Goal: Use online tool/utility: Utilize a website feature to perform a specific function

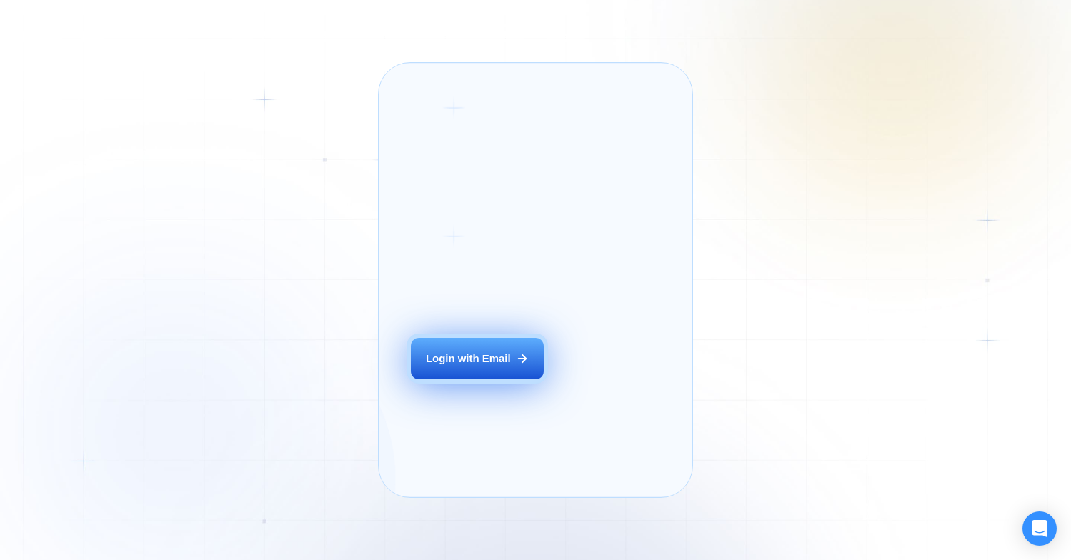
click at [517, 365] on icon at bounding box center [522, 358] width 13 height 13
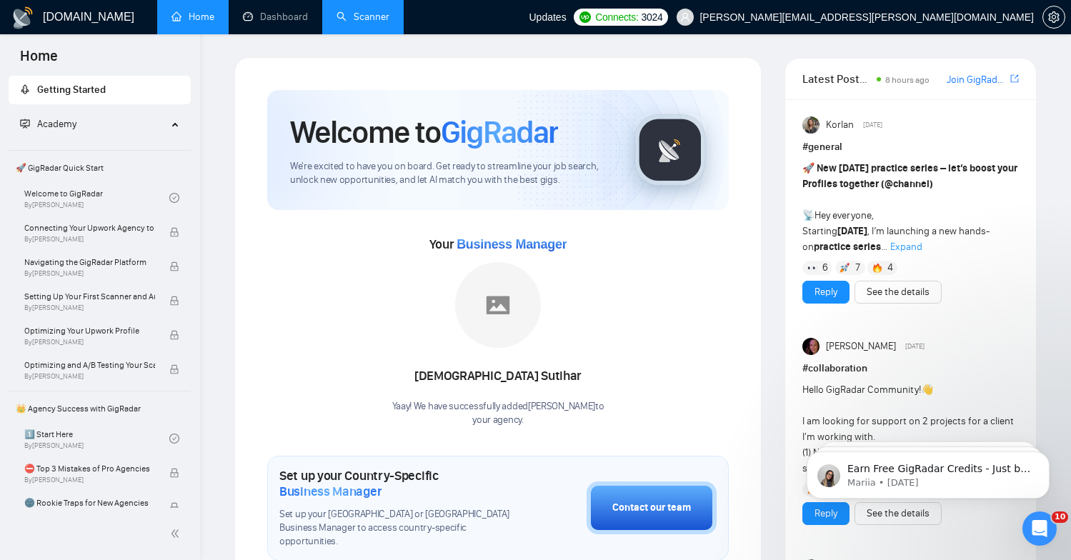
click at [337, 21] on link "Scanner" at bounding box center [363, 17] width 53 height 12
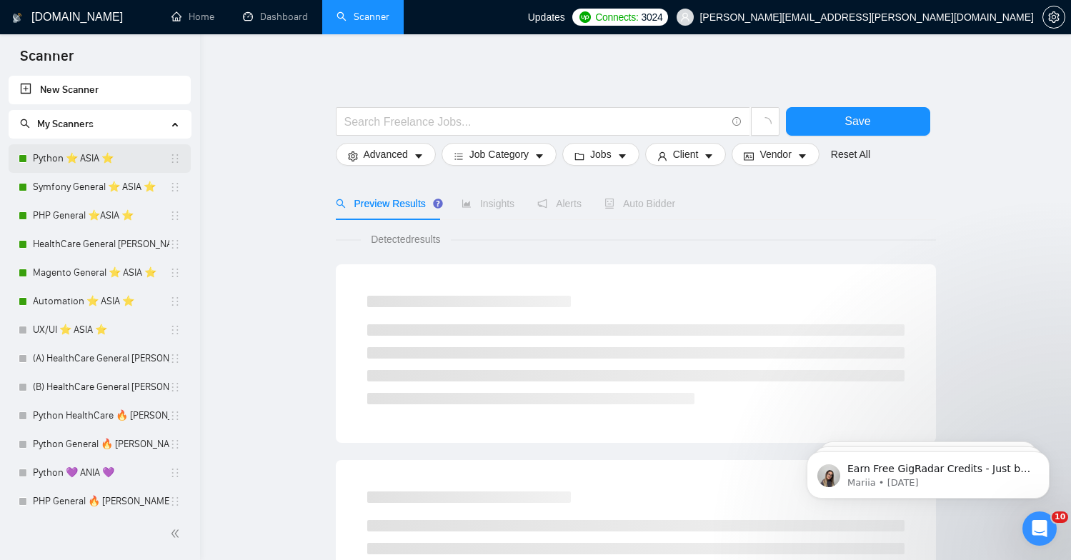
click at [118, 169] on link "Python ⭐️ ASIA ⭐️" at bounding box center [101, 158] width 137 height 29
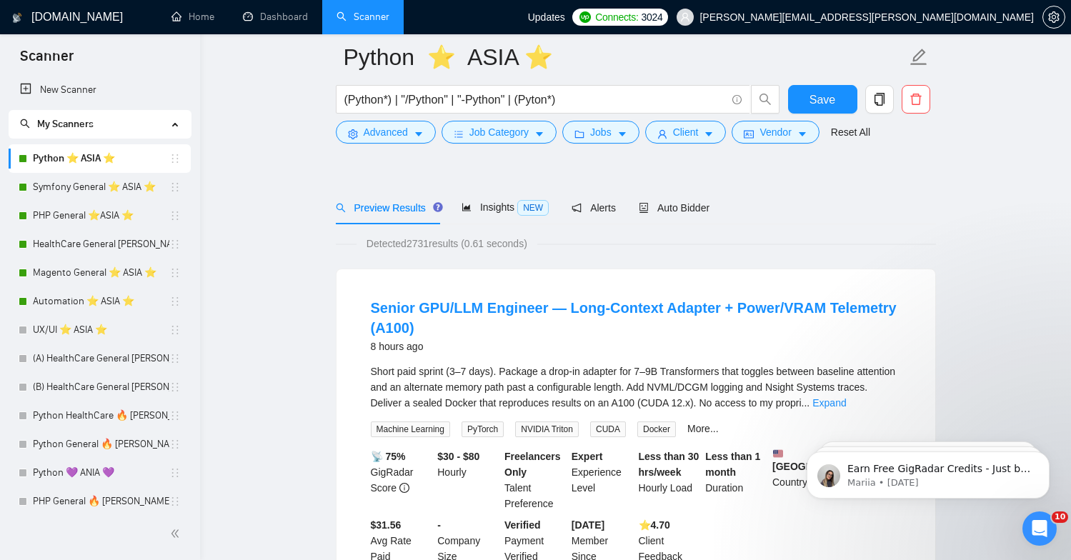
scroll to position [103, 0]
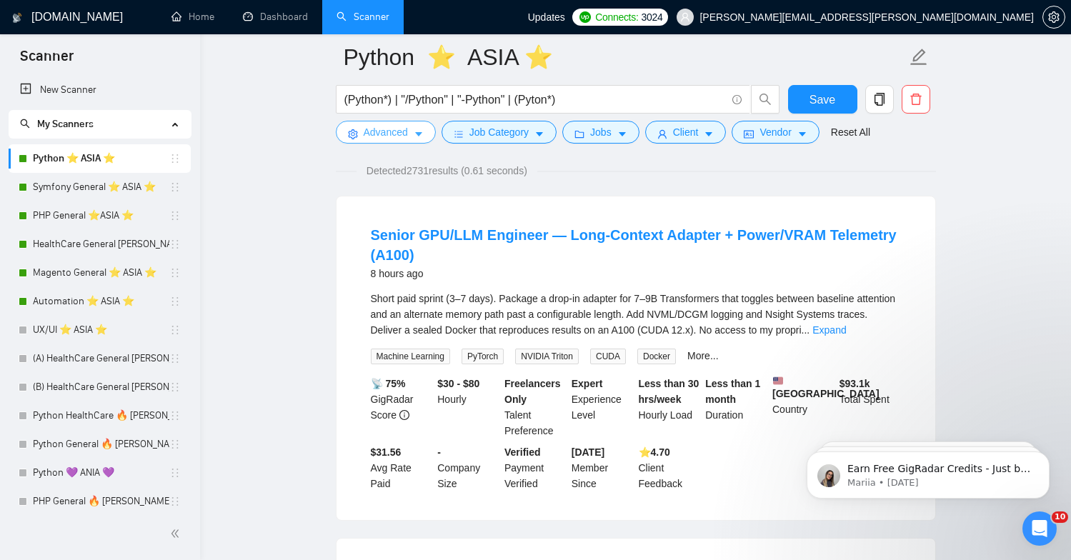
click at [397, 131] on span "Advanced" at bounding box center [386, 132] width 44 height 16
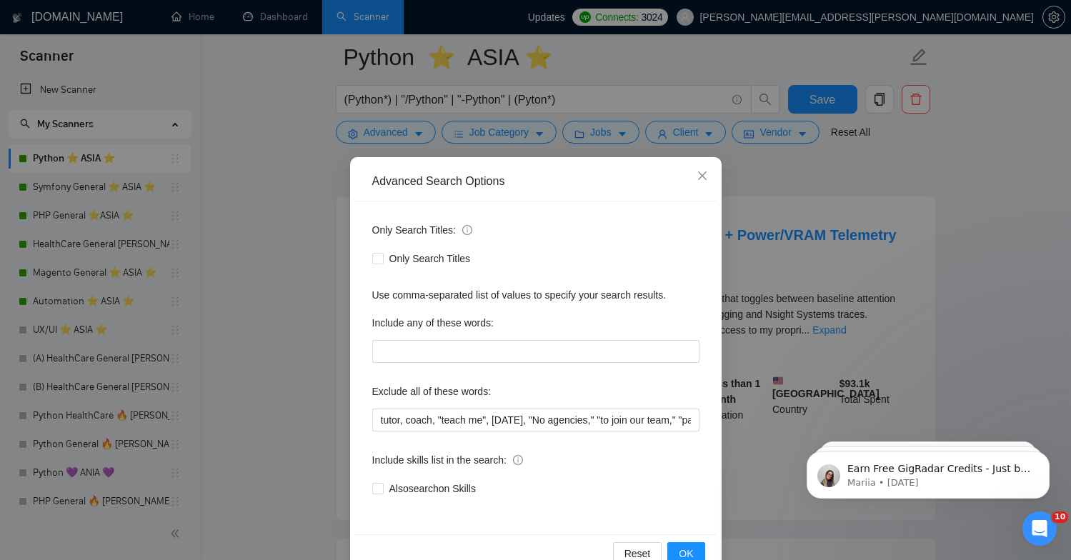
scroll to position [25, 0]
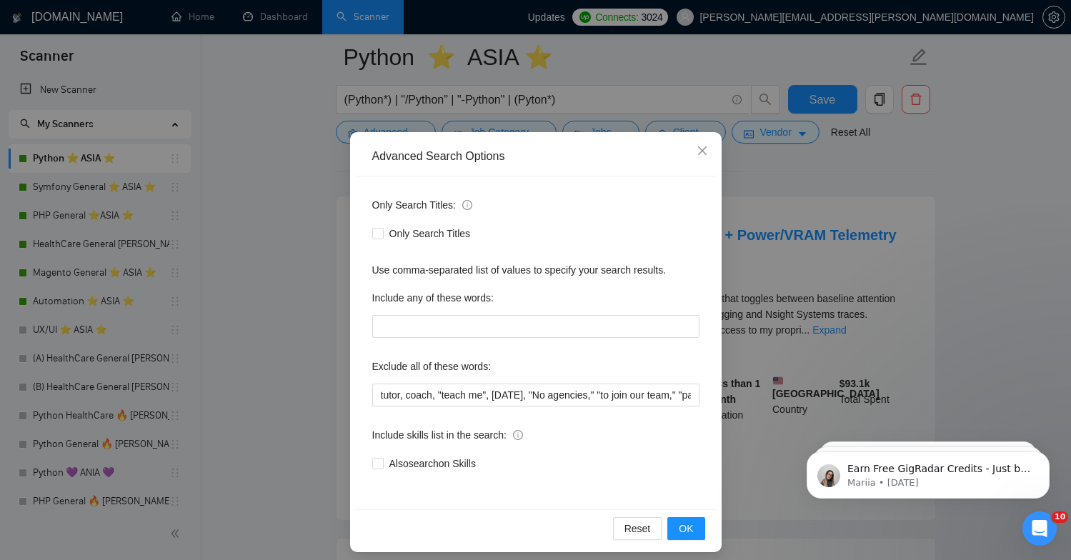
click at [295, 344] on div "Advanced Search Options Only Search Titles: Only Search Titles Use comma-separa…" at bounding box center [535, 280] width 1071 height 560
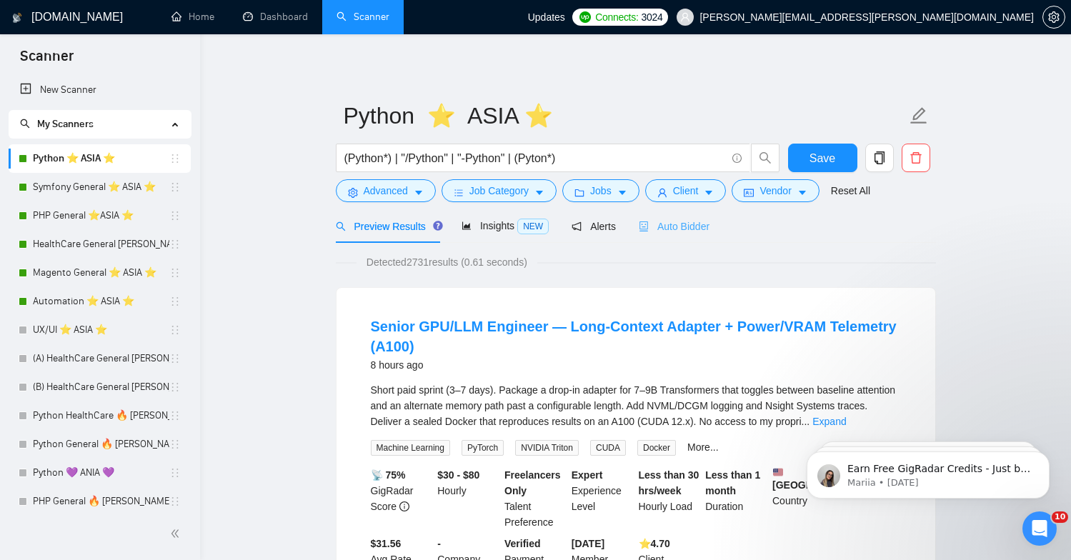
scroll to position [0, 0]
click at [670, 224] on span "Auto Bidder" at bounding box center [674, 226] width 71 height 11
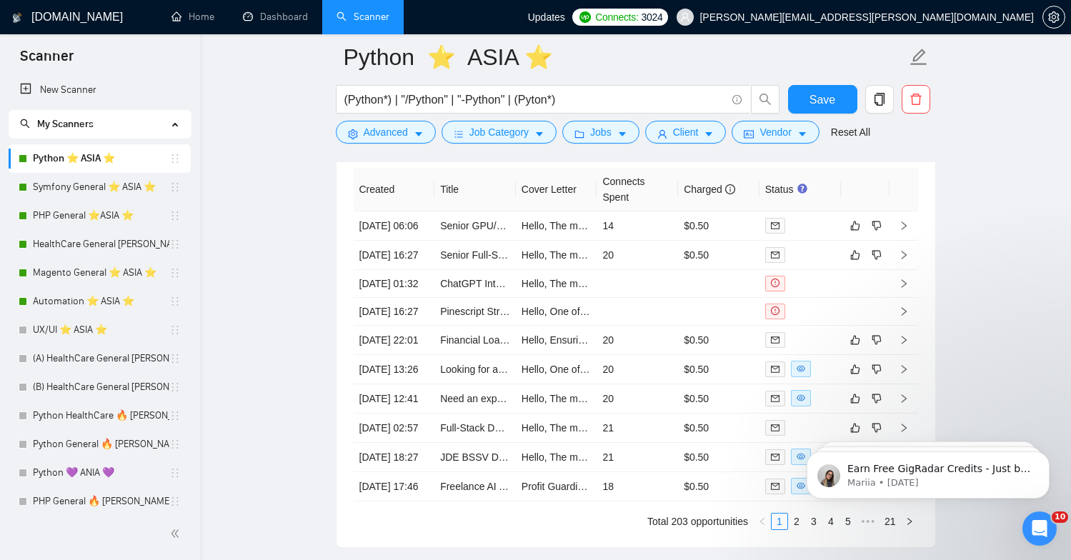
scroll to position [3513, 0]
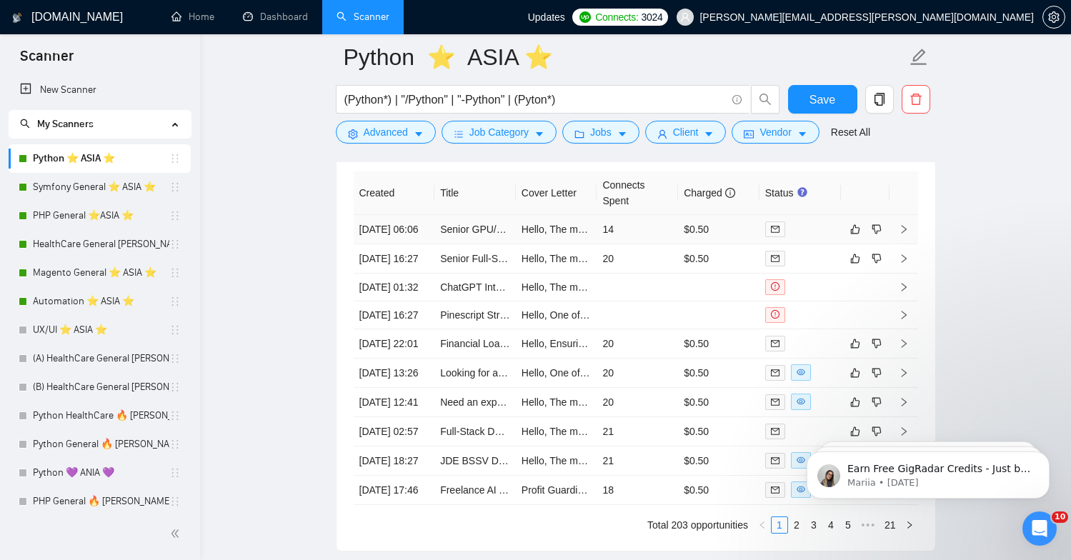
click at [613, 244] on td "14" at bounding box center [637, 229] width 81 height 29
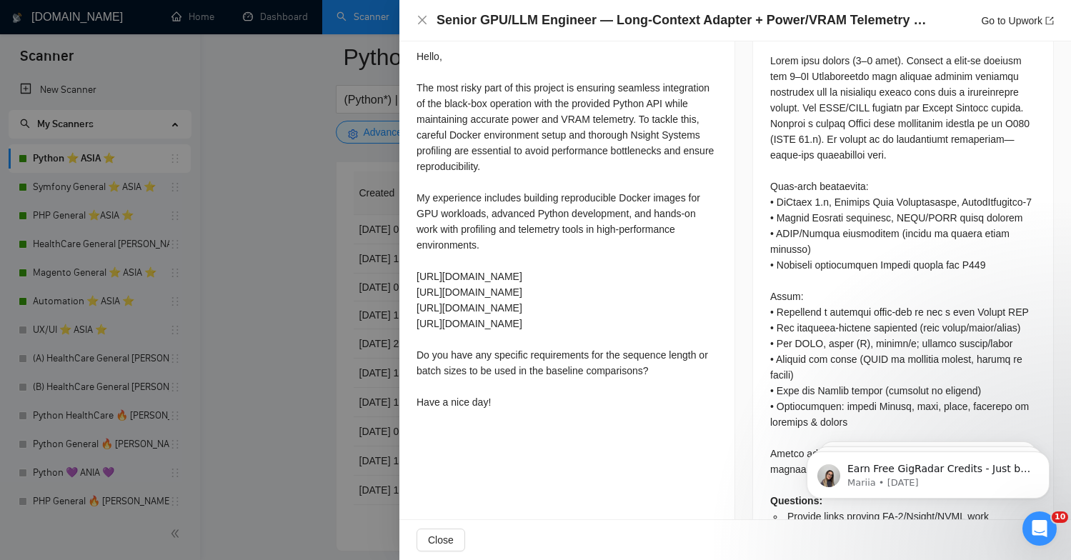
scroll to position [657, 0]
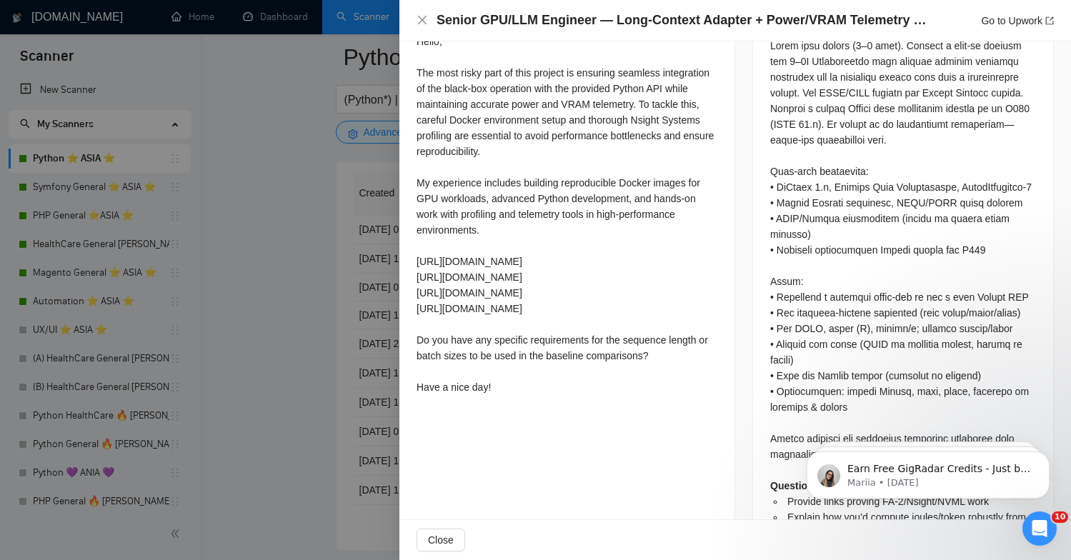
click at [385, 395] on div at bounding box center [535, 280] width 1071 height 560
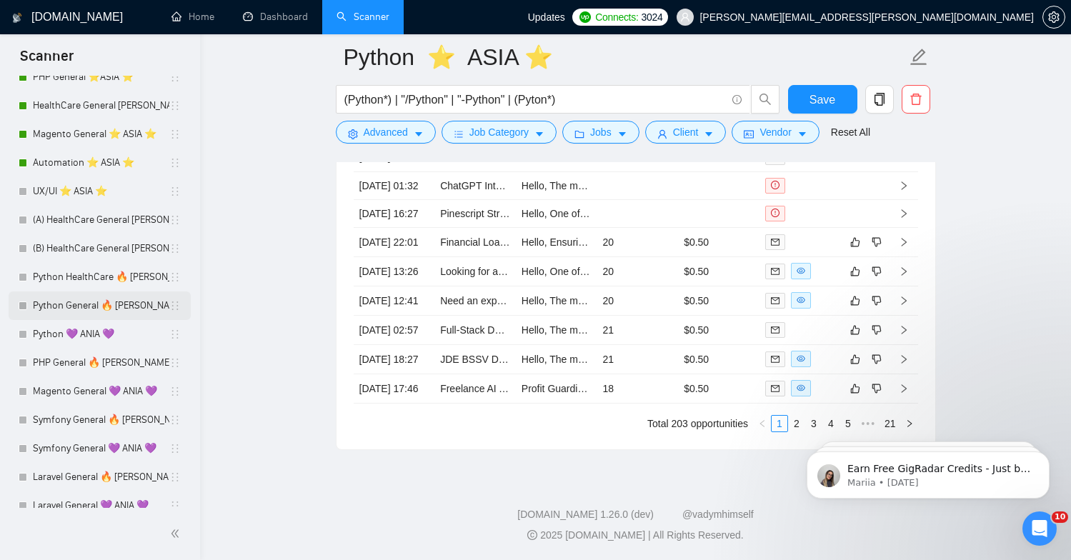
scroll to position [242, 0]
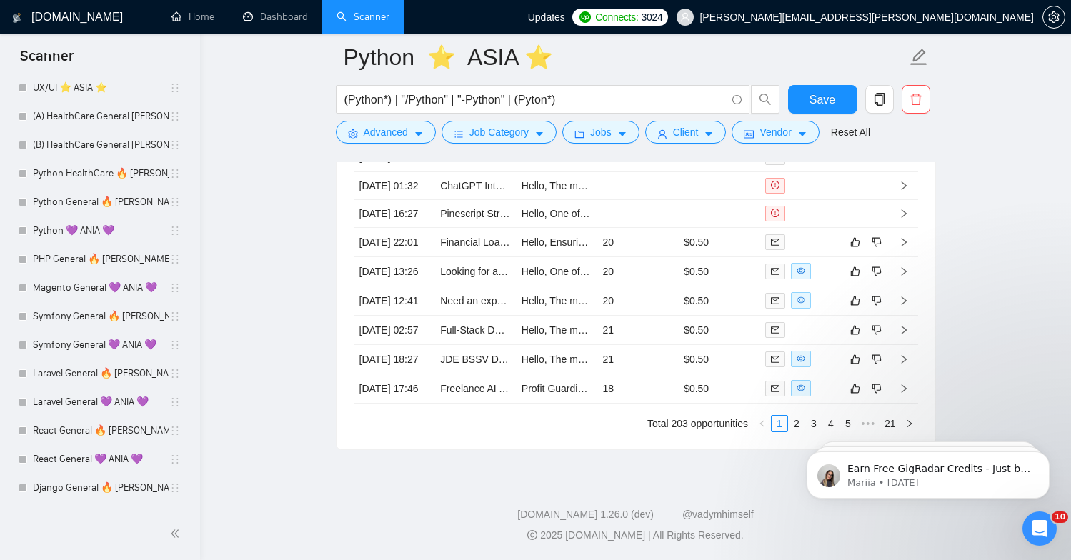
click at [81, 9] on h1 "[DOMAIN_NAME]" at bounding box center [76, 17] width 91 height 34
